Goal: Information Seeking & Learning: Learn about a topic

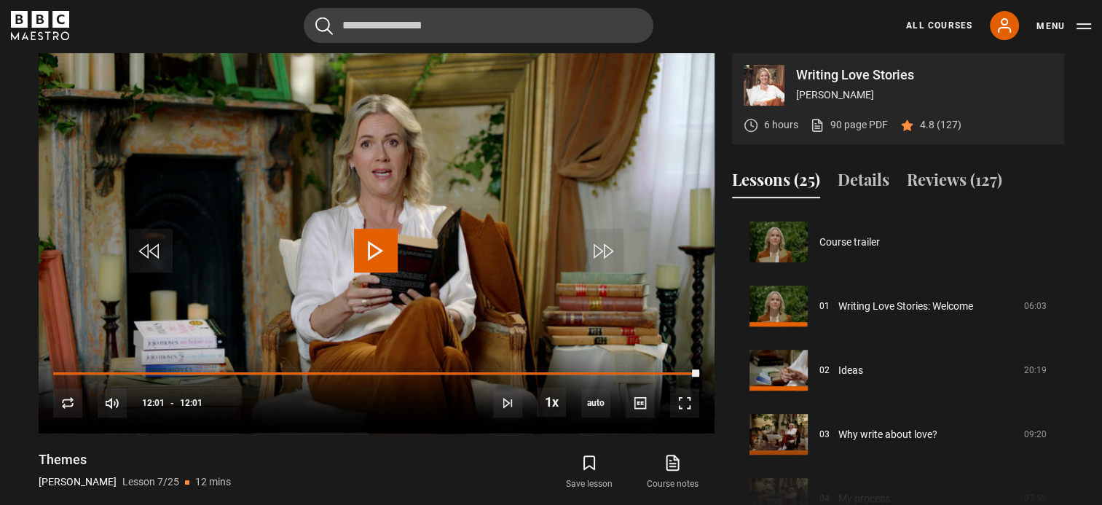
scroll to position [385, 0]
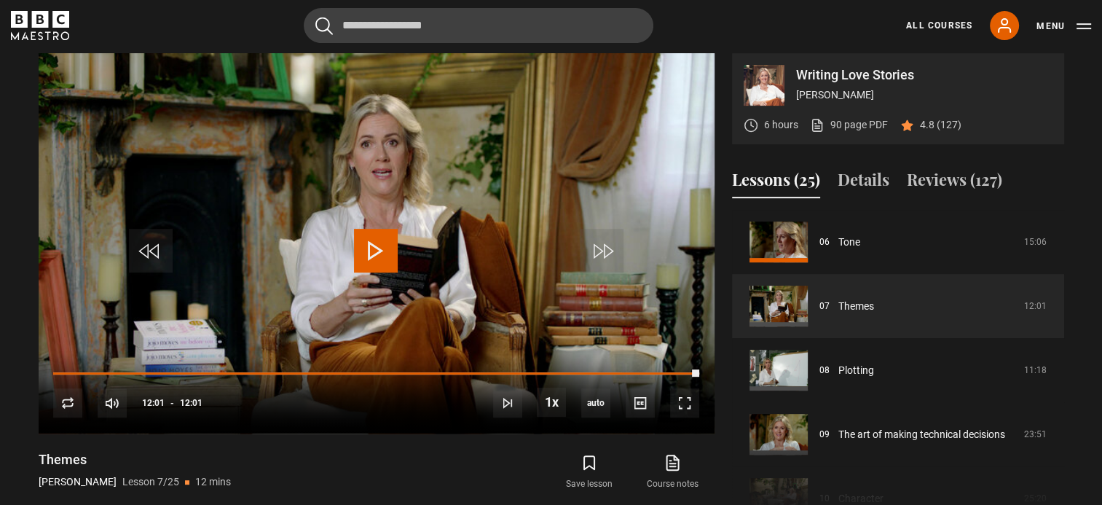
click at [926, 23] on link "All Courses" at bounding box center [939, 25] width 66 height 13
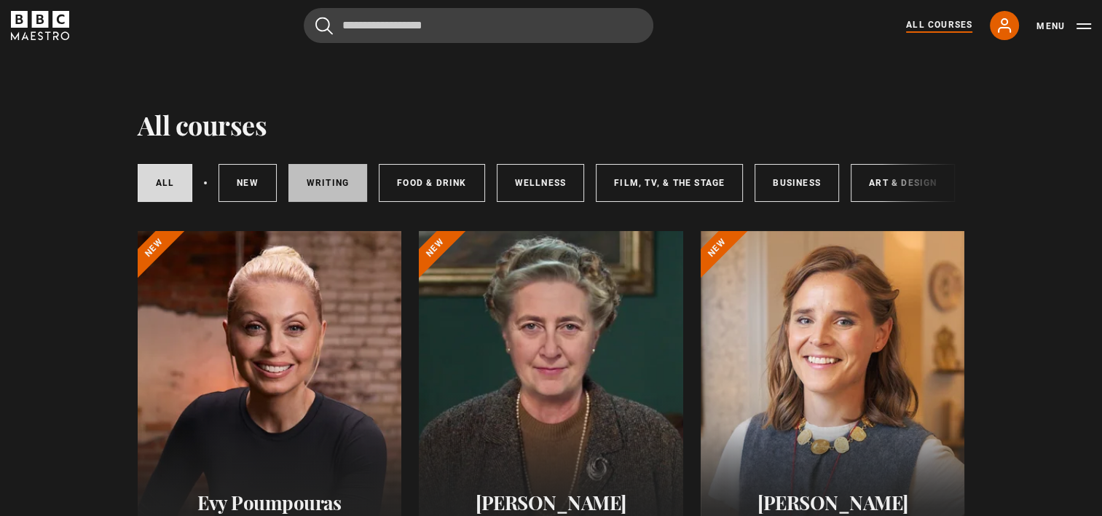
click at [358, 184] on link "Writing" at bounding box center [327, 183] width 79 height 38
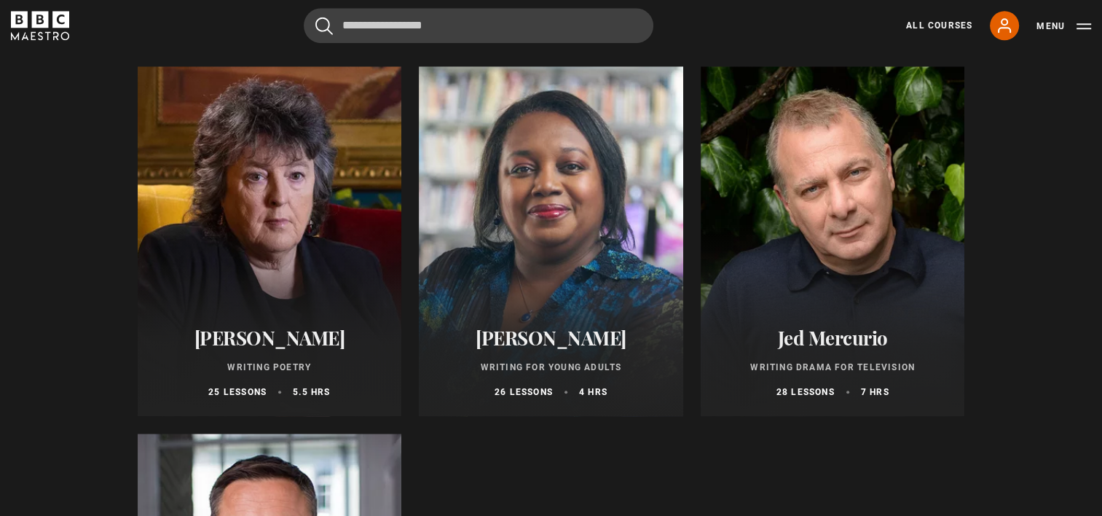
scroll to position [1265, 0]
click at [860, 253] on div at bounding box center [833, 242] width 264 height 350
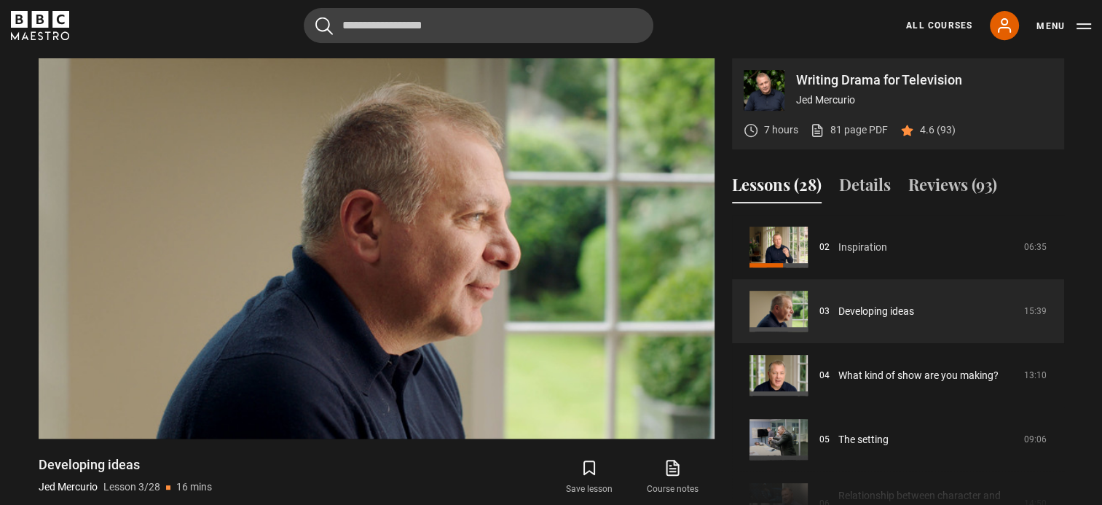
click at [866, 248] on link "Inspiration" at bounding box center [862, 247] width 49 height 15
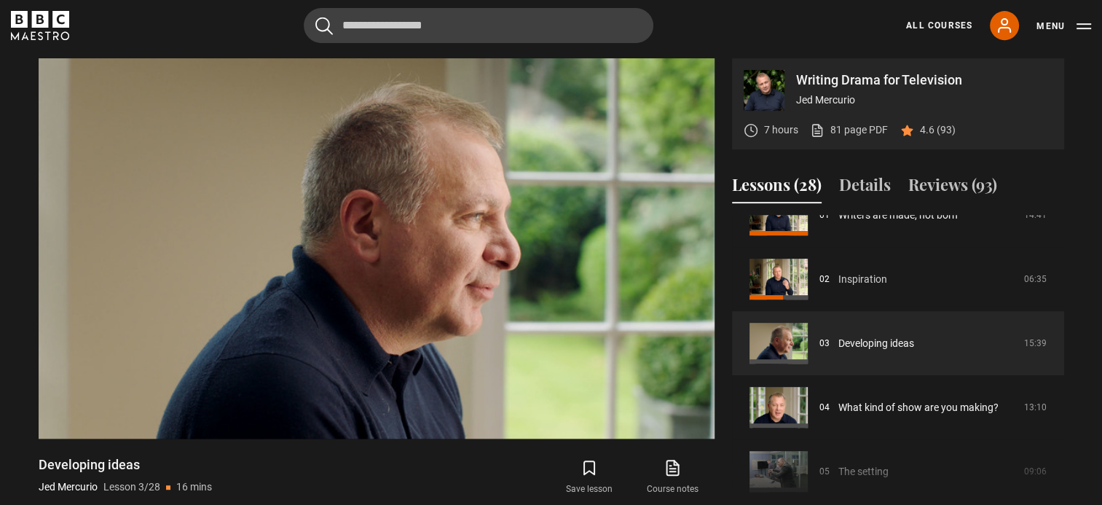
scroll to position [83, 0]
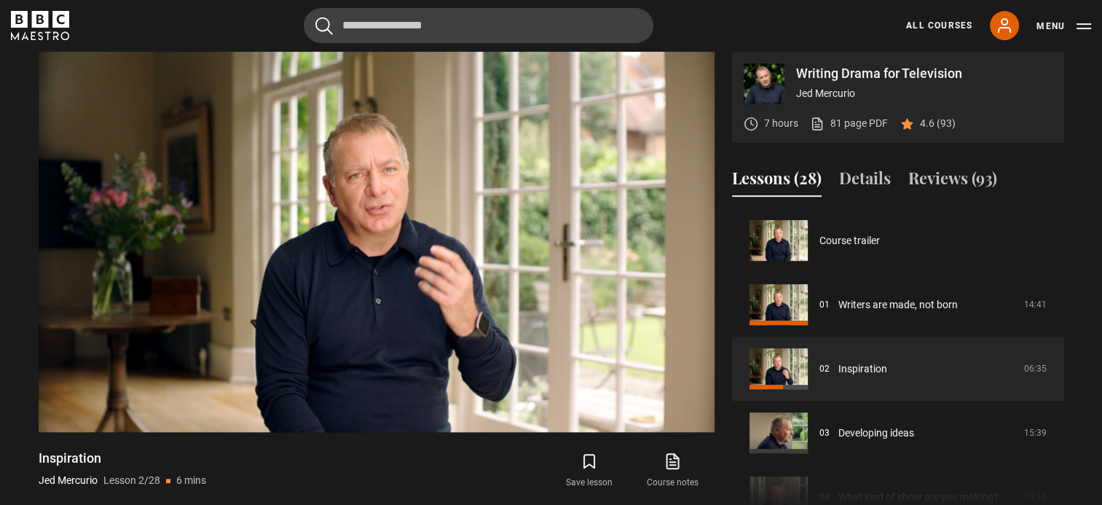
scroll to position [692, 6]
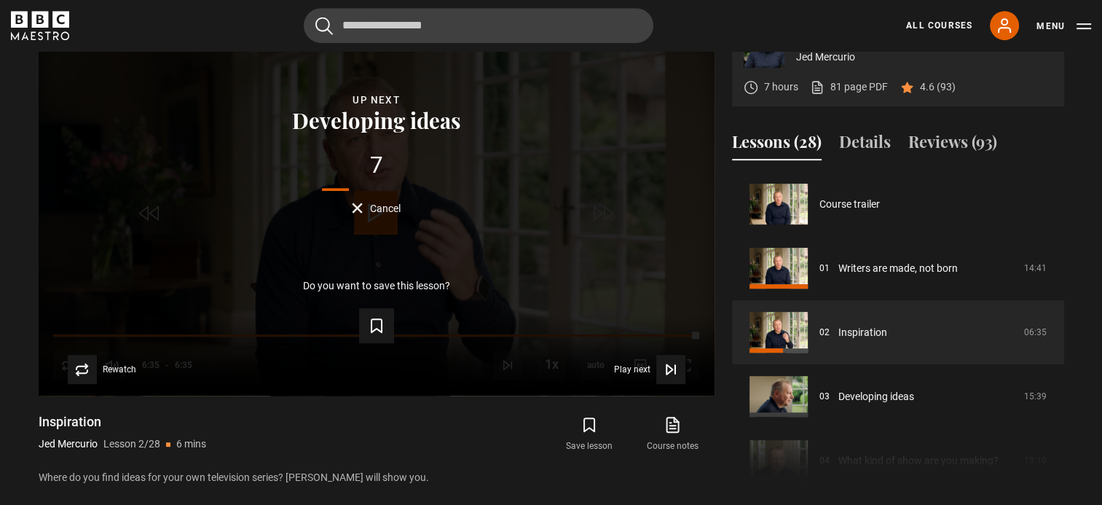
click at [370, 211] on span "Cancel" at bounding box center [385, 208] width 31 height 10
